Goal: Information Seeking & Learning: Learn about a topic

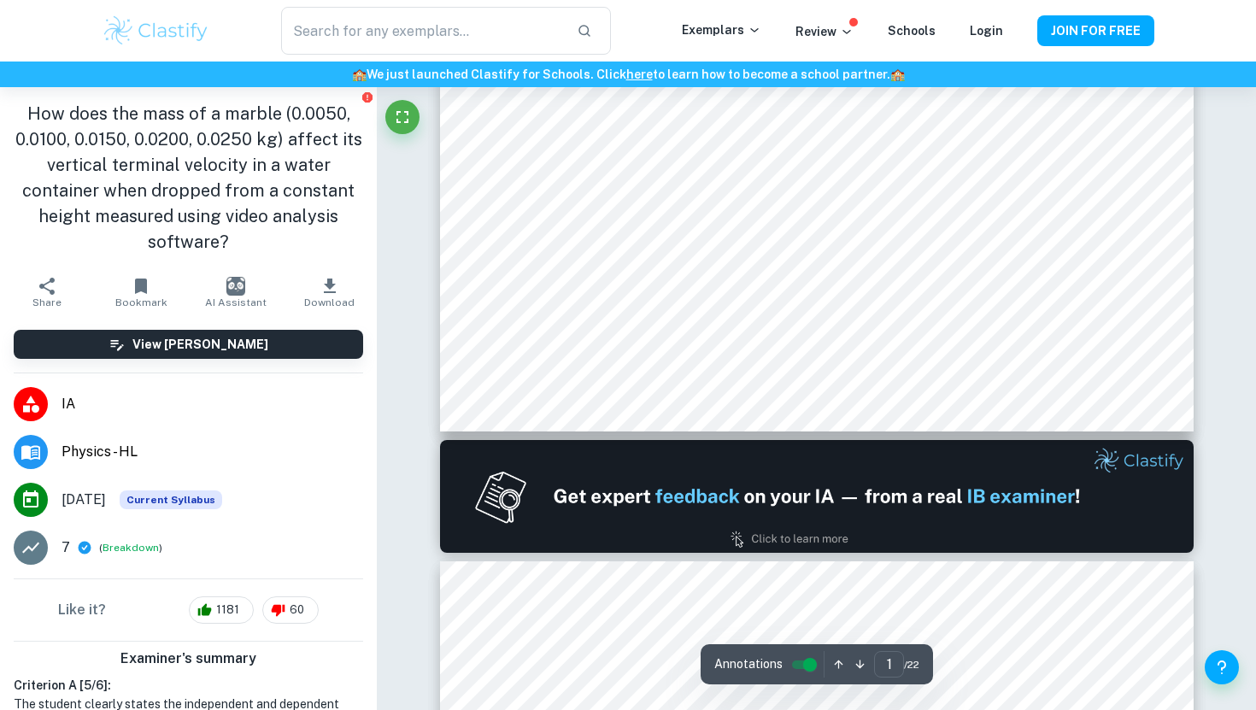
type input "2"
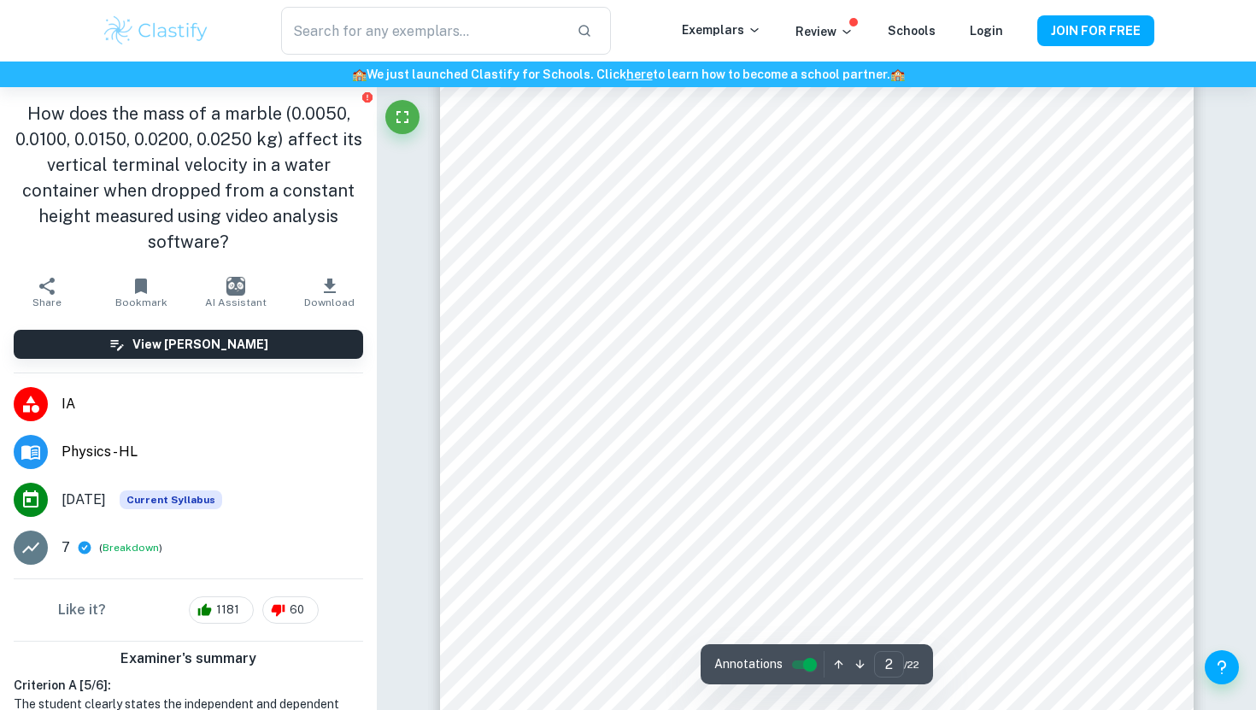
scroll to position [1449, 0]
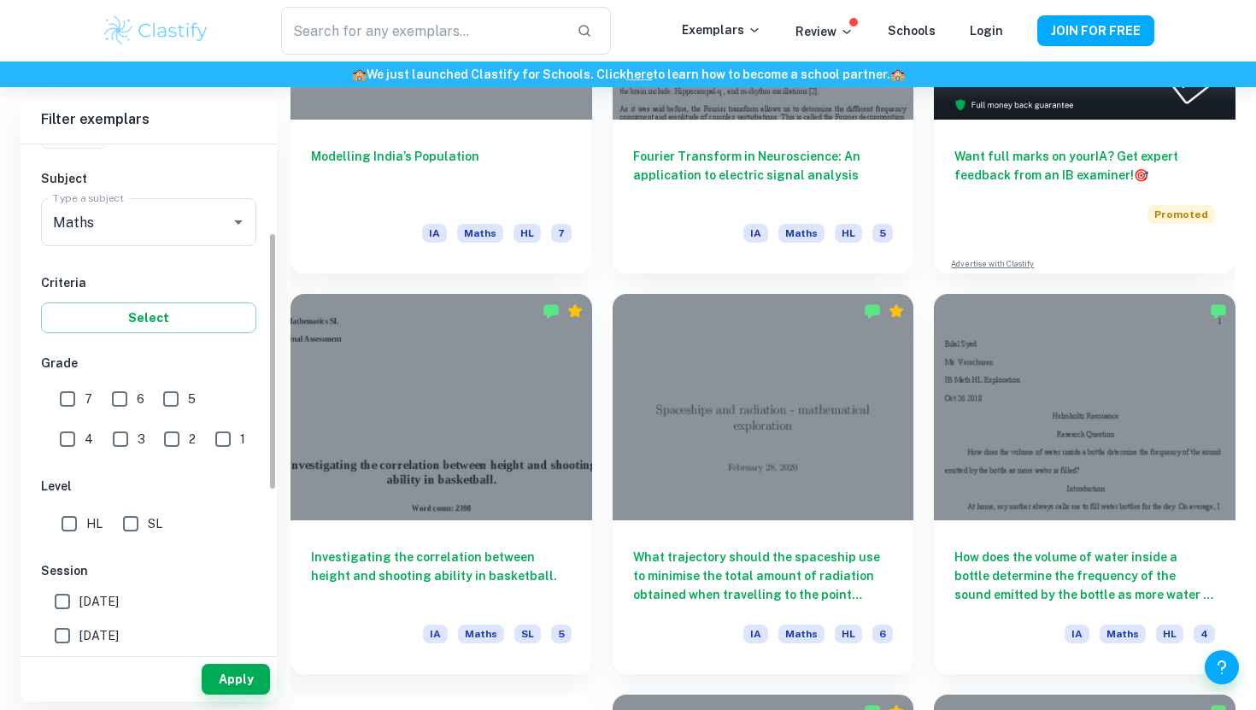
scroll to position [173, 0]
click at [78, 530] on input "HL" at bounding box center [69, 522] width 34 height 34
checkbox input "true"
click at [208, 671] on button "Apply" at bounding box center [236, 679] width 68 height 31
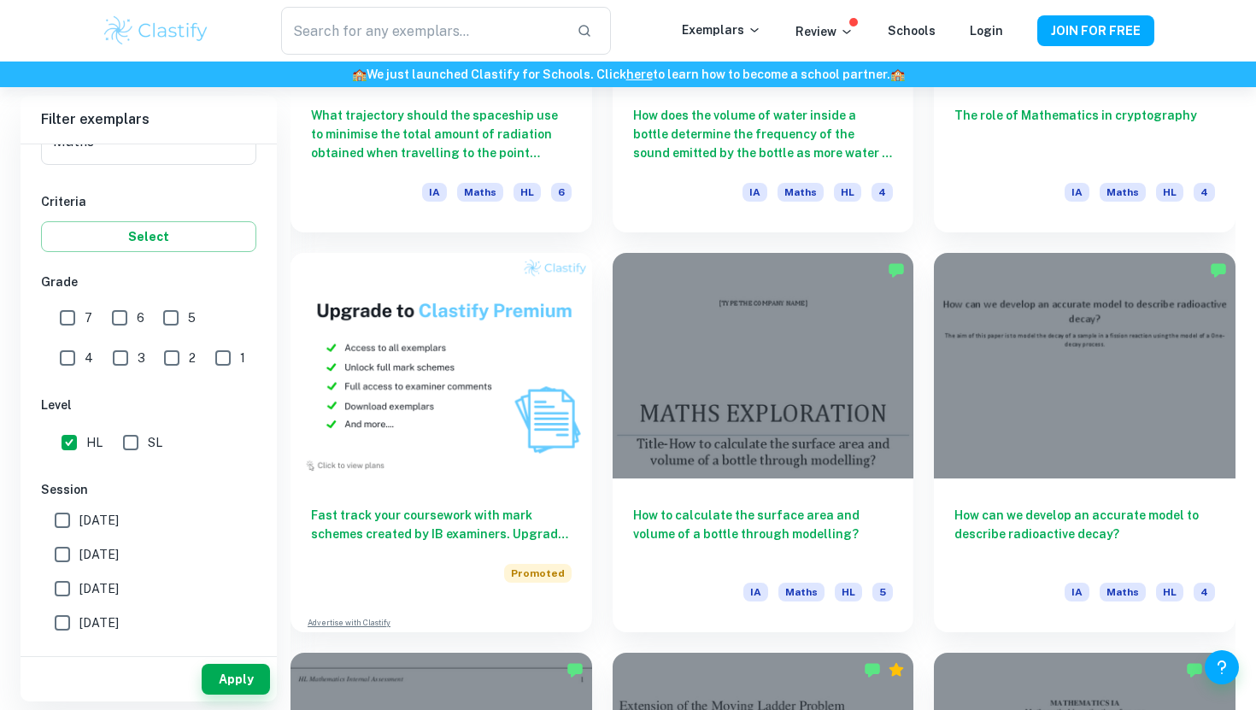
scroll to position [1149, 0]
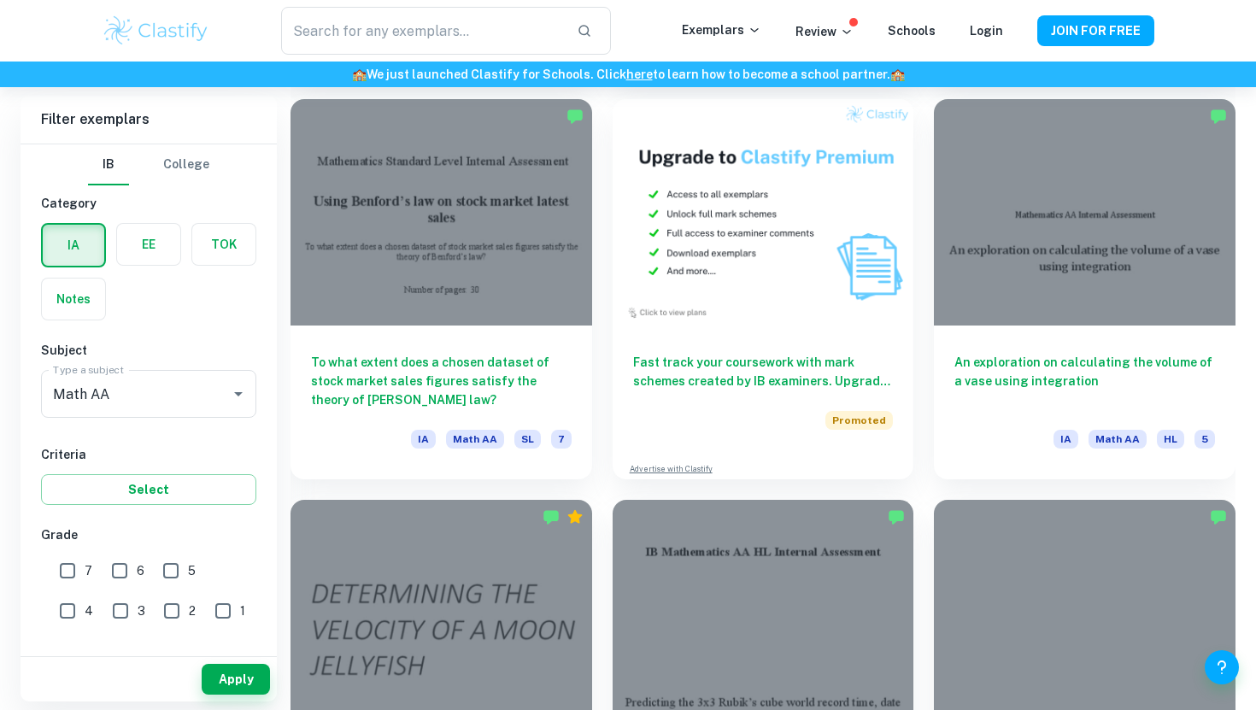
scroll to position [3497, 0]
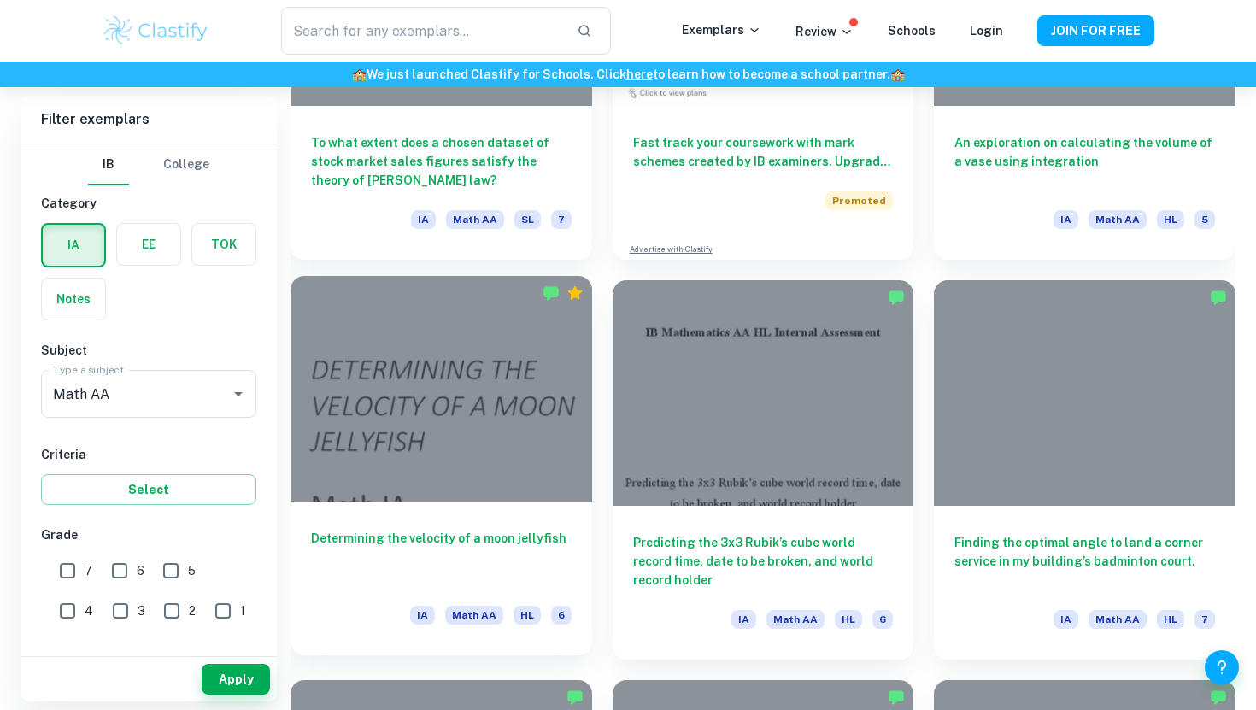
click at [528, 443] on div at bounding box center [440, 388] width 301 height 225
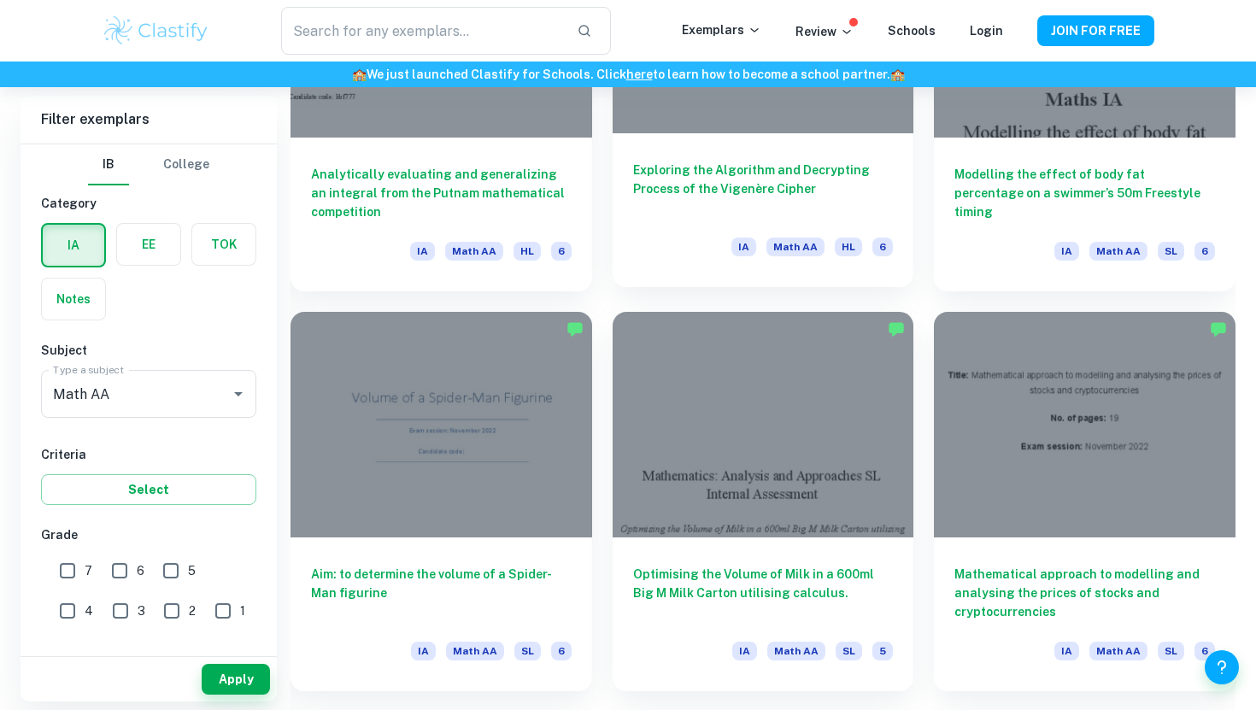
scroll to position [16710, 0]
